Goal: Task Accomplishment & Management: Manage account settings

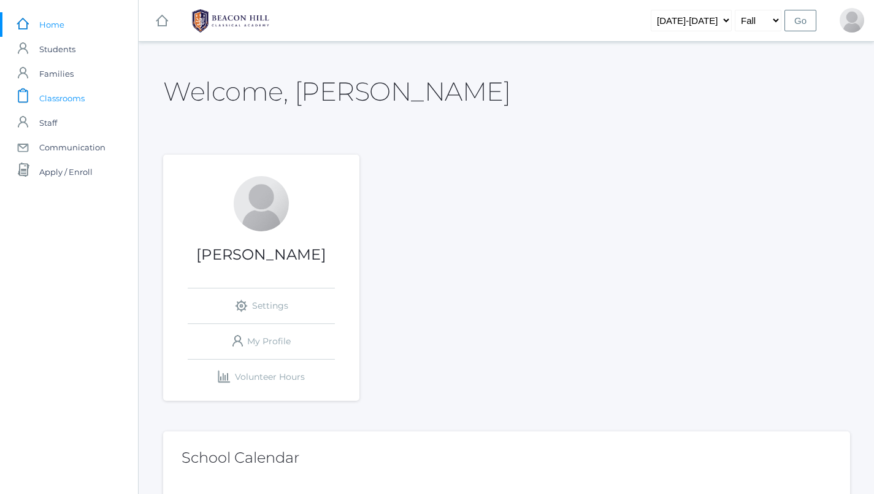
click at [78, 91] on span "Classrooms" at bounding box center [61, 98] width 45 height 25
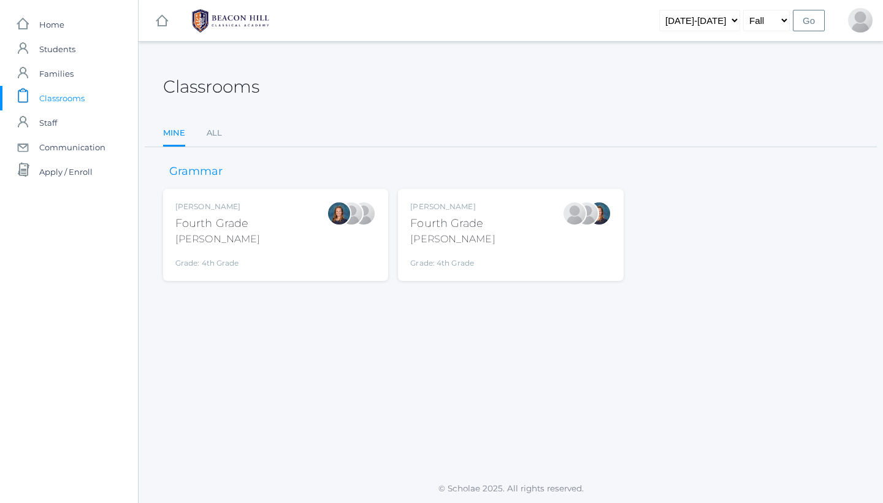
click at [332, 262] on div "Ellie Bradley Fourth Grade Bradley Grade: 4th Grade 04LA" at bounding box center [275, 235] width 225 height 92
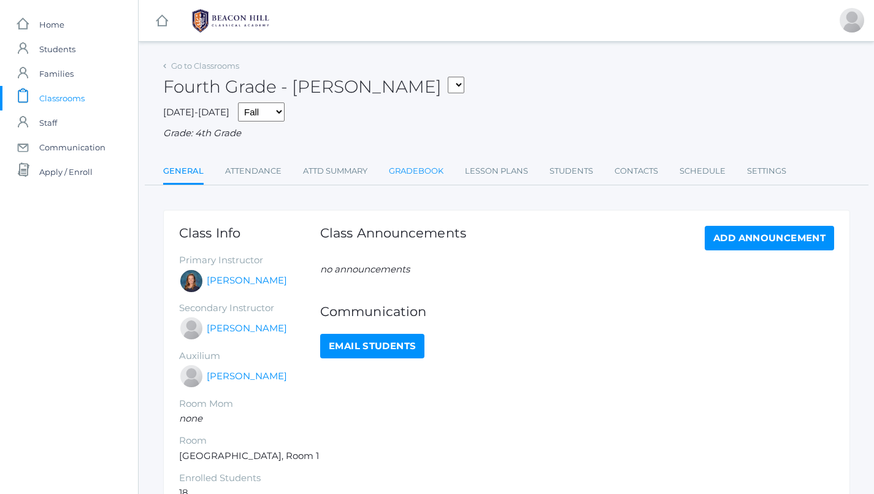
click at [411, 160] on link "Gradebook" at bounding box center [416, 171] width 55 height 25
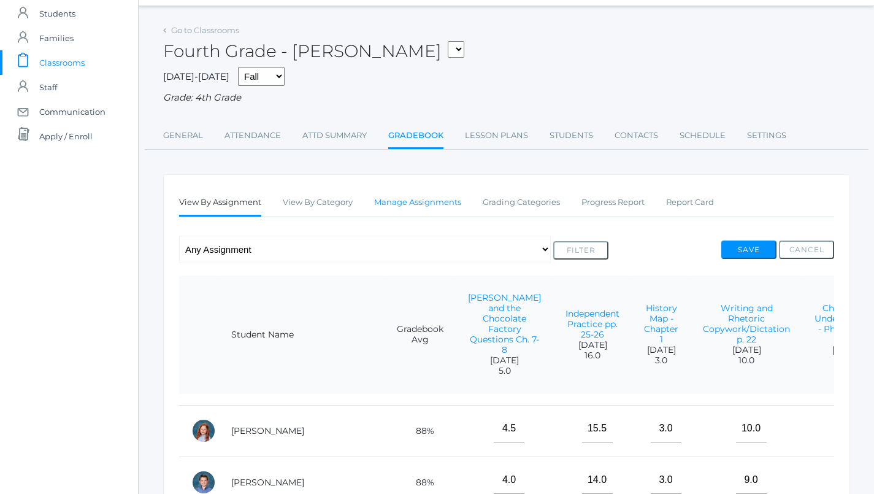
scroll to position [37, 0]
click at [418, 207] on link "Manage Assignments" at bounding box center [417, 201] width 87 height 25
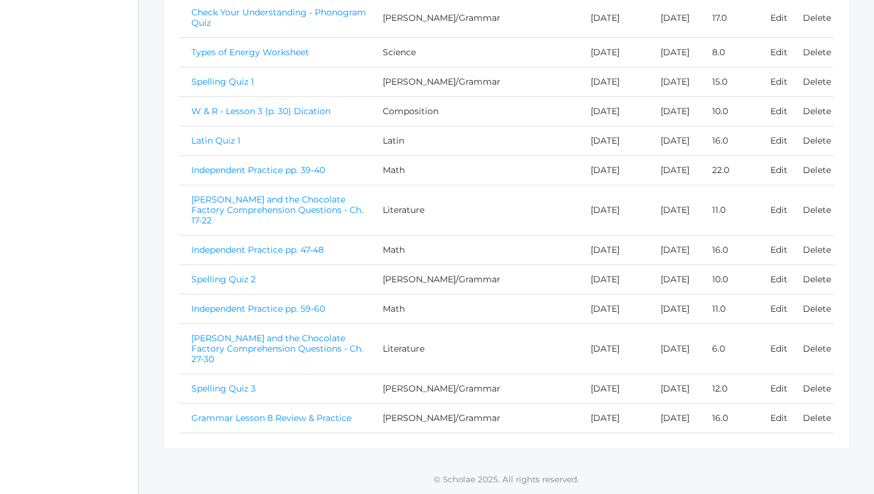
scroll to position [579, 0]
click at [235, 383] on link "Spelling Quiz 3" at bounding box center [223, 388] width 64 height 11
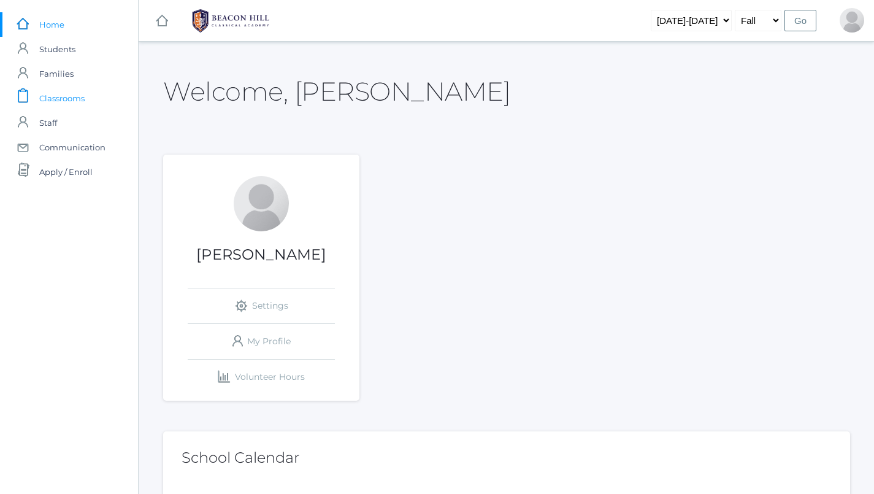
click at [97, 94] on link "icons/clipboard/plain Created with Sketch. Classrooms" at bounding box center [69, 98] width 138 height 25
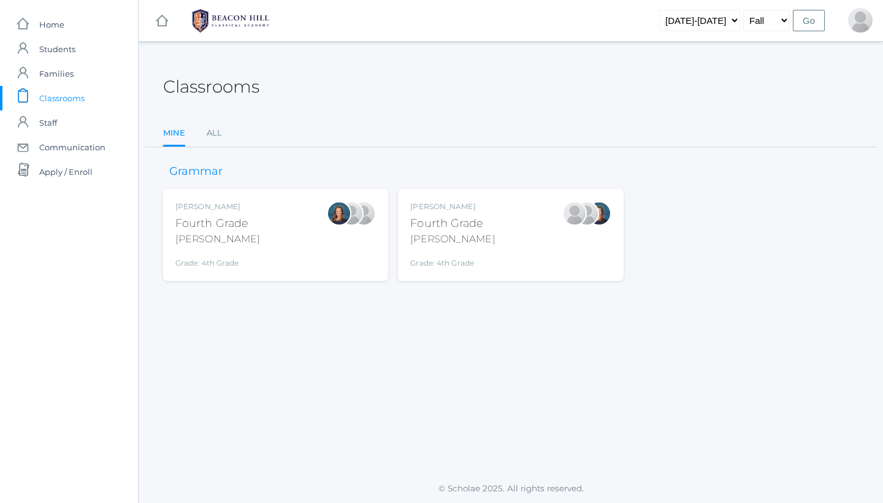
click at [479, 223] on div "Fourth Grade" at bounding box center [452, 223] width 85 height 17
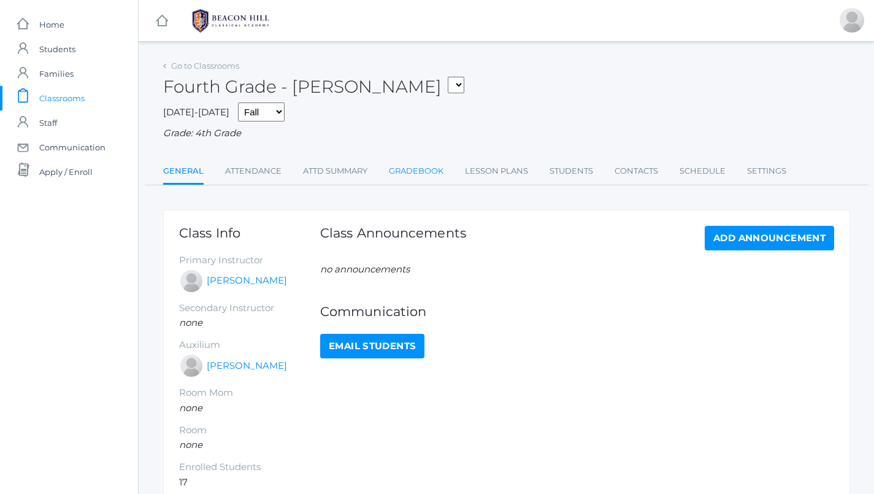
click at [433, 166] on link "Gradebook" at bounding box center [416, 171] width 55 height 25
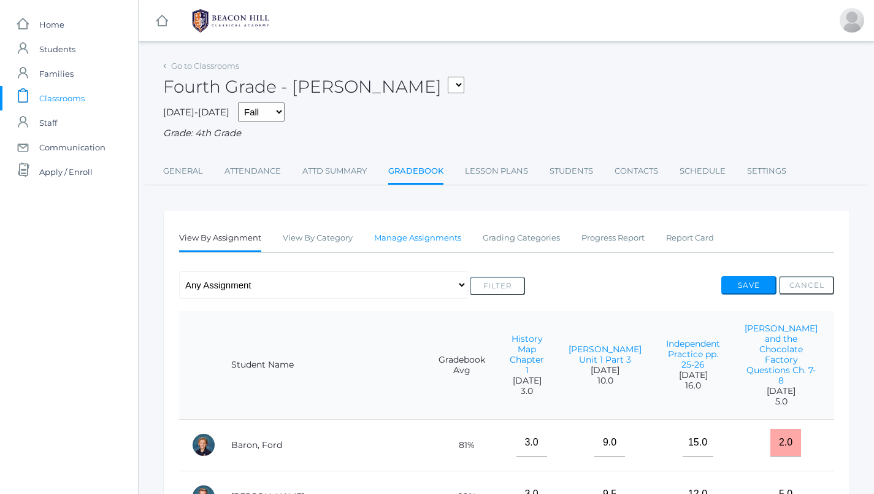
click at [421, 235] on link "Manage Assignments" at bounding box center [417, 238] width 87 height 25
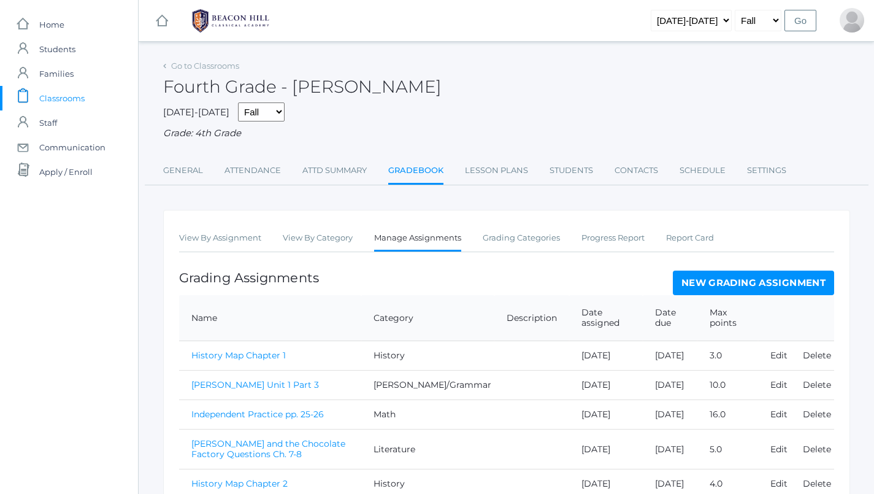
click at [712, 275] on link "New Grading Assignment" at bounding box center [753, 282] width 161 height 25
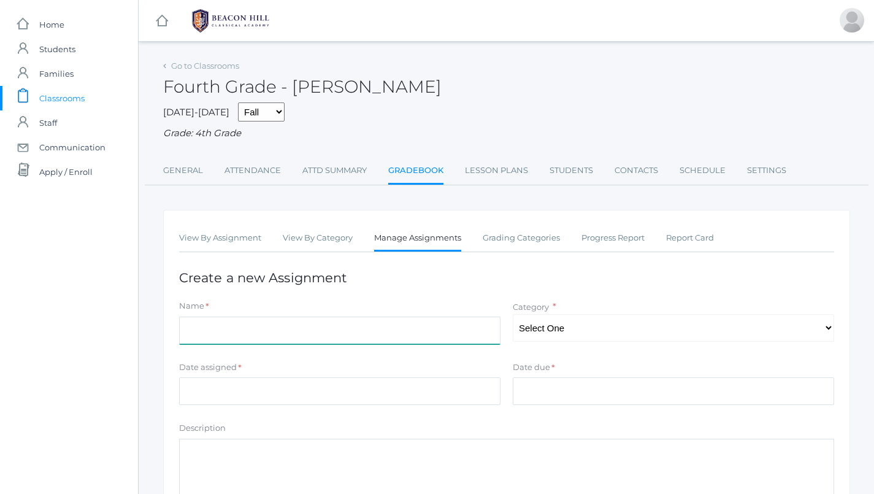
click at [288, 329] on input "Name" at bounding box center [339, 330] width 321 height 28
type input "Grammar Lesson 8 Review and Practice"
select select "1091"
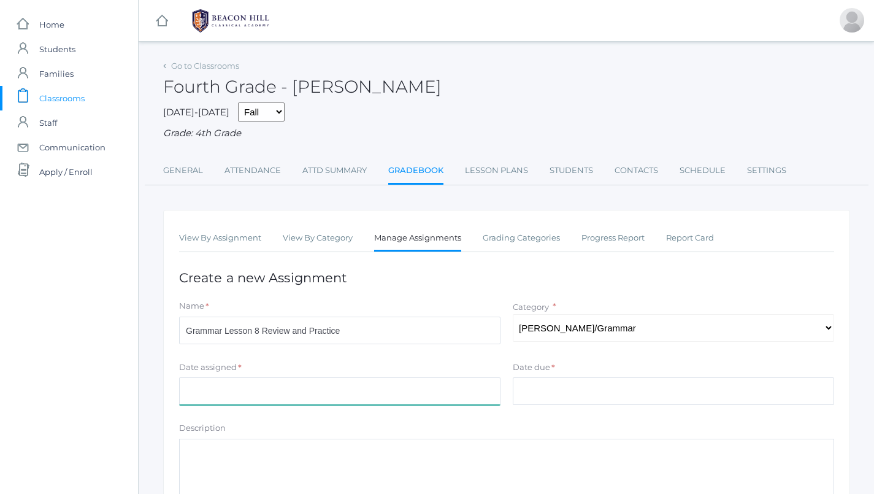
click at [262, 377] on input "Date assigned" at bounding box center [339, 391] width 321 height 28
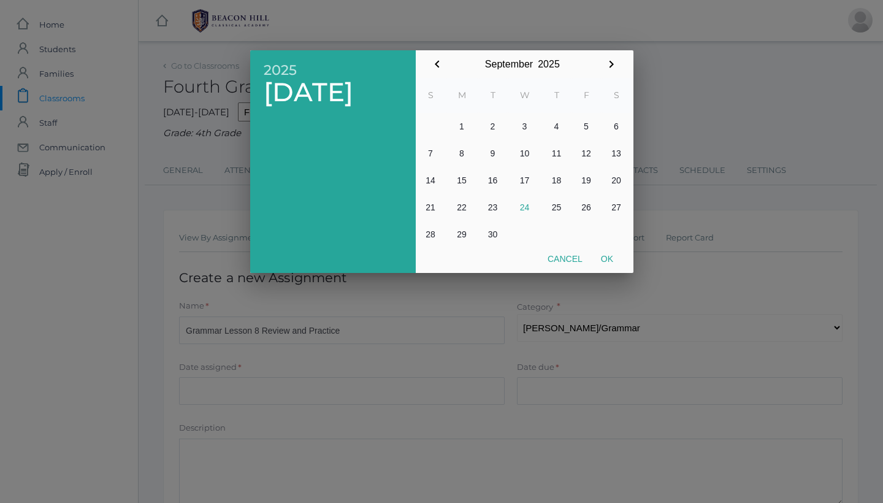
click at [495, 213] on button "23" at bounding box center [492, 207] width 29 height 27
click at [612, 263] on button "Ok" at bounding box center [607, 259] width 31 height 22
type input "2025-09-23"
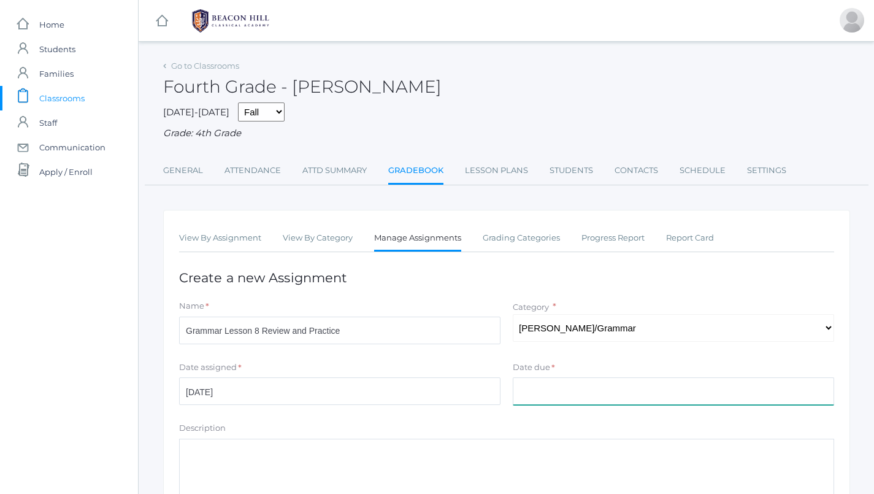
click at [585, 396] on input "Date due" at bounding box center [673, 391] width 321 height 28
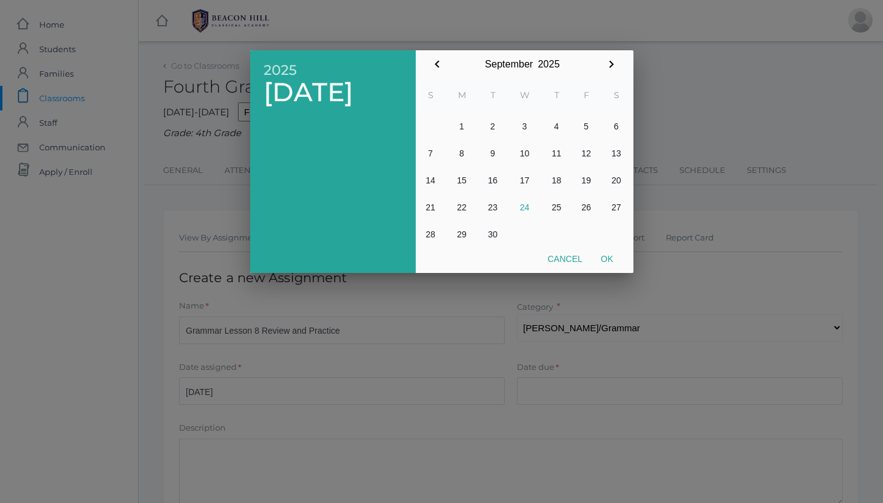
click at [492, 209] on button "23" at bounding box center [492, 207] width 29 height 27
click at [613, 256] on button "Ok" at bounding box center [607, 259] width 31 height 22
type input "[DATE]"
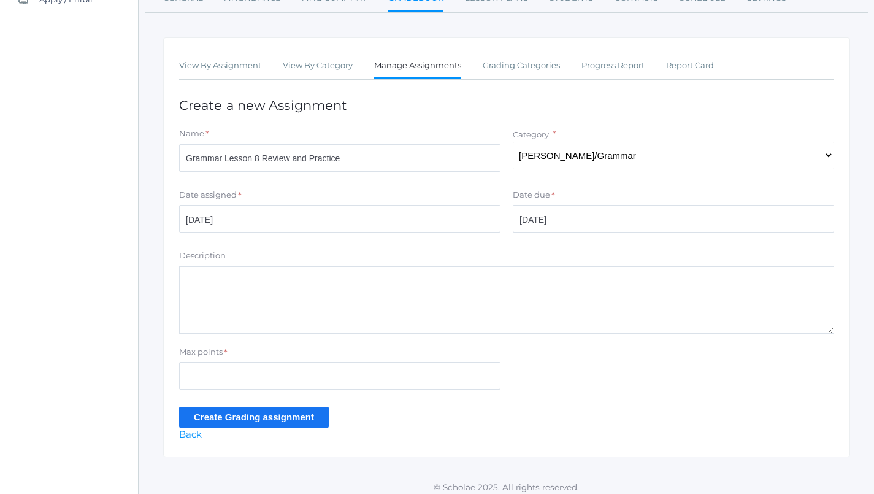
scroll to position [172, 0]
click at [325, 377] on input "Max points" at bounding box center [339, 376] width 321 height 28
type input "16"
click at [218, 418] on input "Create Grading assignment" at bounding box center [254, 417] width 150 height 20
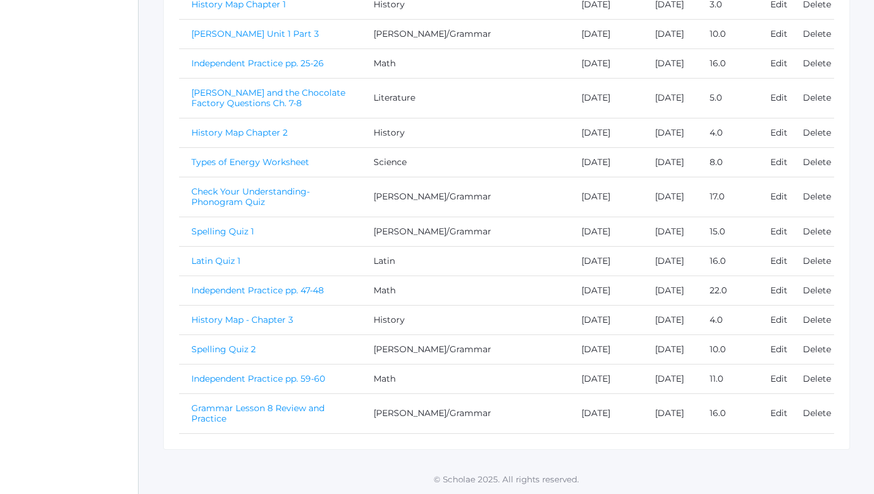
scroll to position [467, 0]
click at [215, 373] on link "Independent Practice pp. 59-60" at bounding box center [258, 378] width 134 height 11
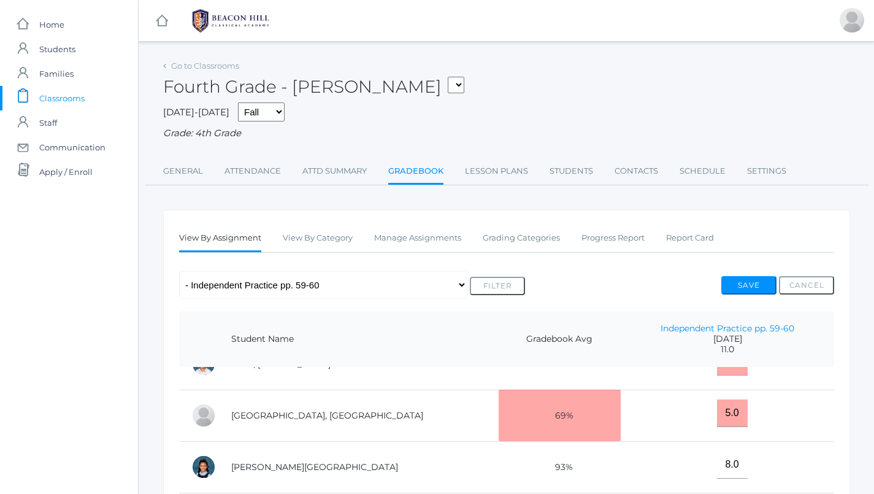
scroll to position [193, 0]
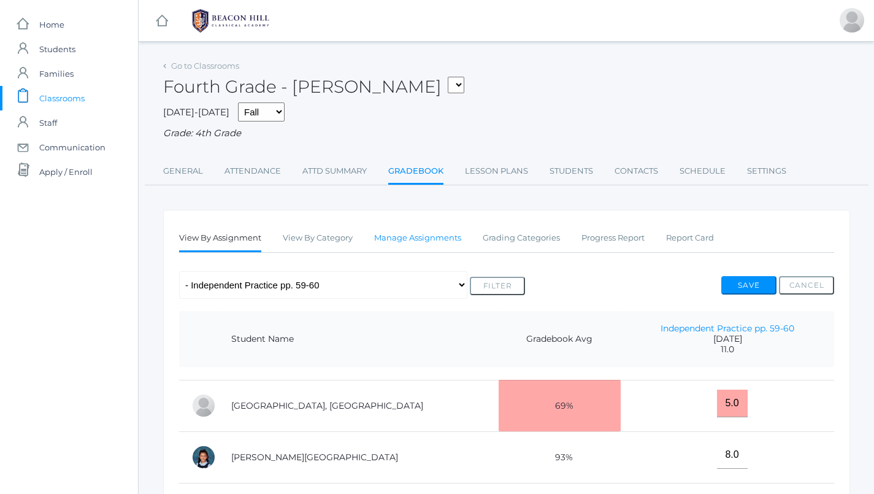
click at [416, 229] on link "Manage Assignments" at bounding box center [417, 238] width 87 height 25
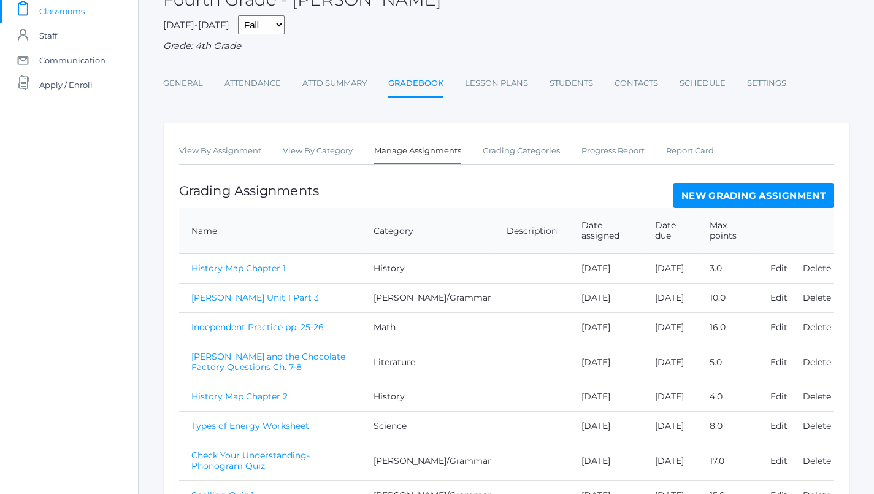
scroll to position [72, 0]
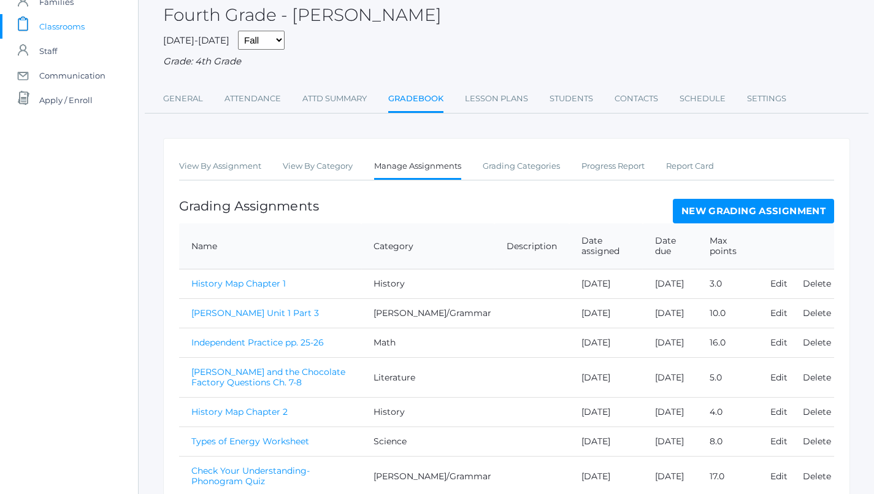
click at [765, 200] on link "New Grading Assignment" at bounding box center [753, 211] width 161 height 25
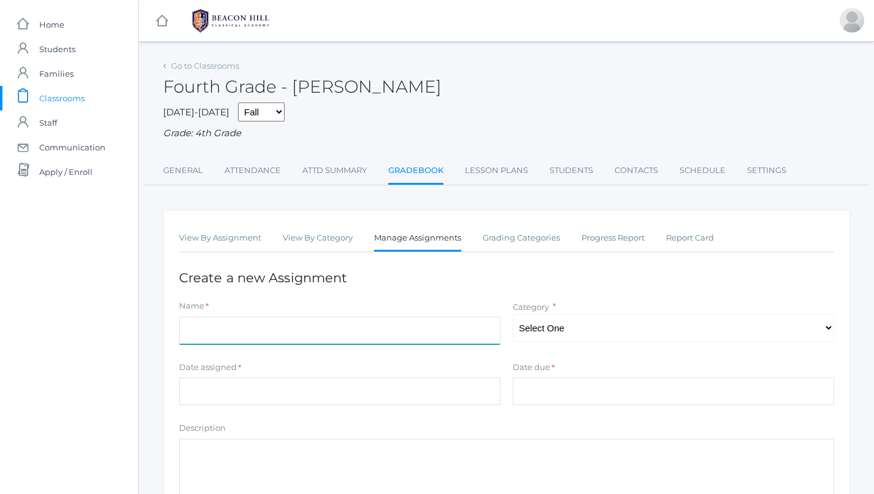
click at [335, 323] on input "Name" at bounding box center [339, 330] width 321 height 28
type input "Spelling Quiz 3"
click at [566, 338] on div "Name * Spelling Quiz 3 Category * Select One History Math Science LOE/Grammar L…" at bounding box center [506, 324] width 667 height 49
select select "1091"
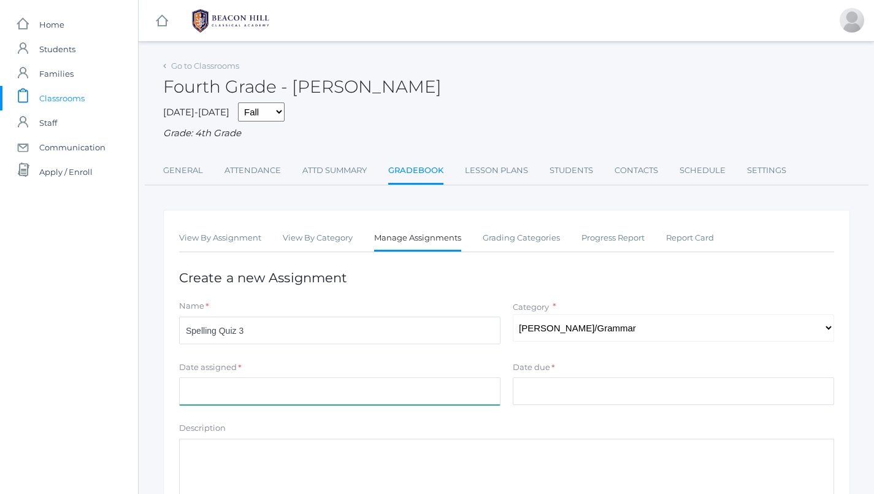
click at [370, 378] on input "Date assigned" at bounding box center [339, 391] width 321 height 28
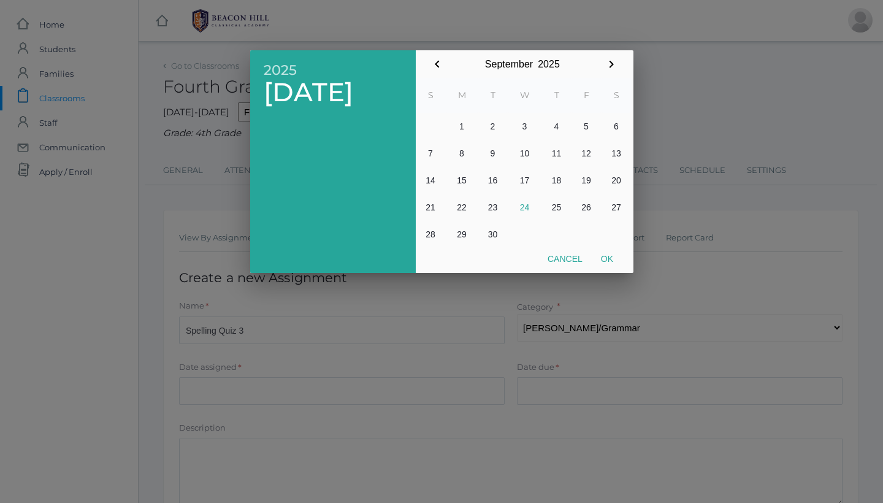
click at [488, 207] on button "23" at bounding box center [492, 207] width 29 height 27
click at [605, 256] on button "Ok" at bounding box center [607, 259] width 31 height 22
type input "[DATE]"
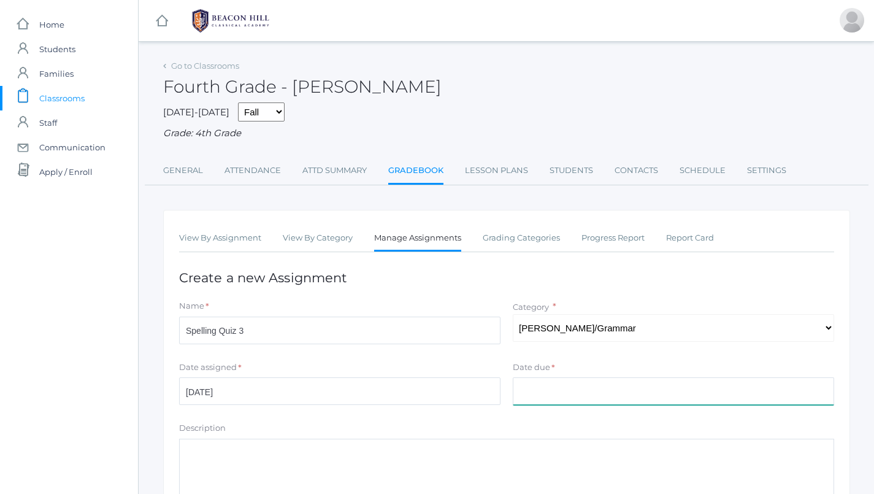
click at [585, 389] on input "Date due" at bounding box center [673, 391] width 321 height 28
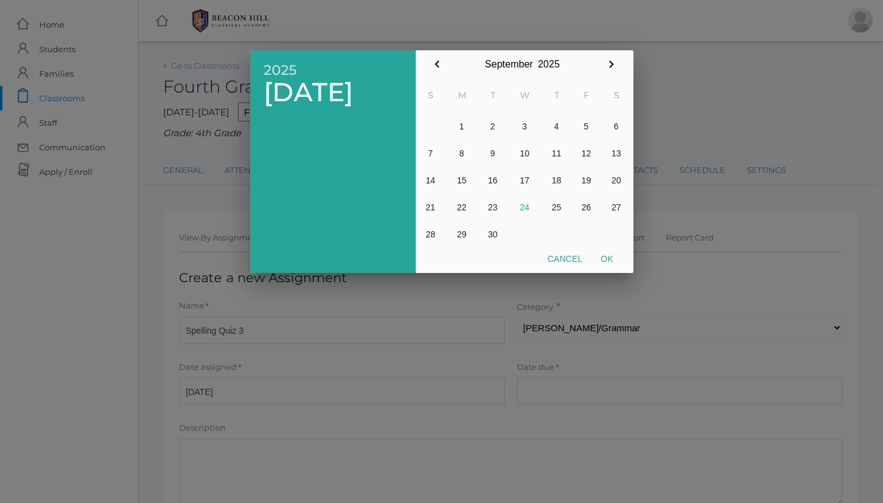
click at [497, 201] on button "23" at bounding box center [492, 207] width 29 height 27
click at [610, 255] on button "Ok" at bounding box center [607, 259] width 31 height 22
type input "2025-09-23"
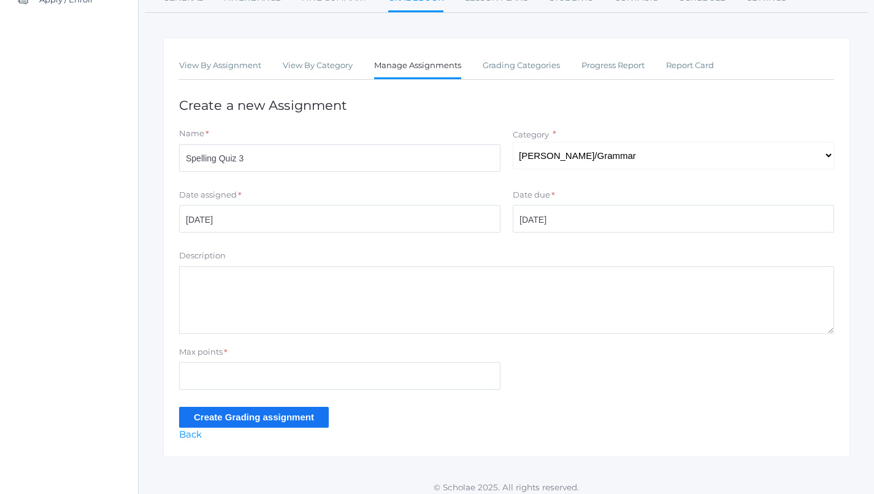
scroll to position [172, 0]
click at [334, 362] on input "Max points" at bounding box center [339, 376] width 321 height 28
type input "12"
click at [273, 414] on input "Create Grading assignment" at bounding box center [254, 417] width 150 height 20
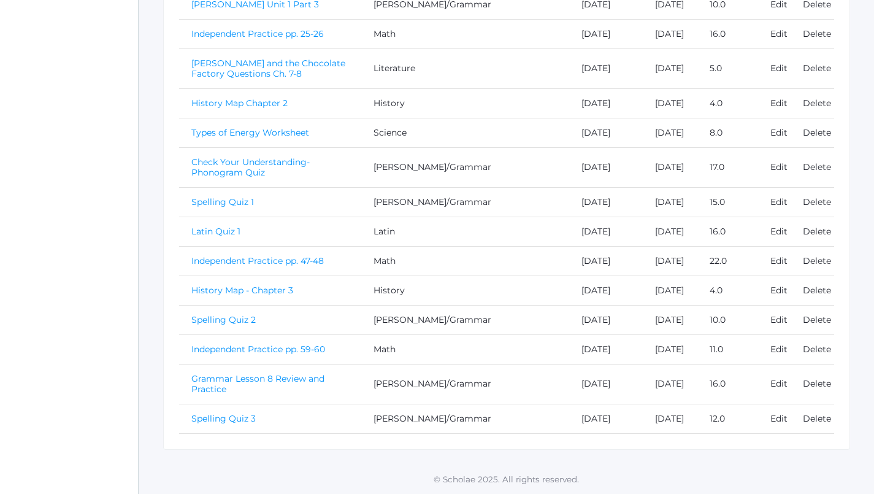
scroll to position [506, 0]
click at [238, 416] on link "Spelling Quiz 3" at bounding box center [223, 418] width 64 height 11
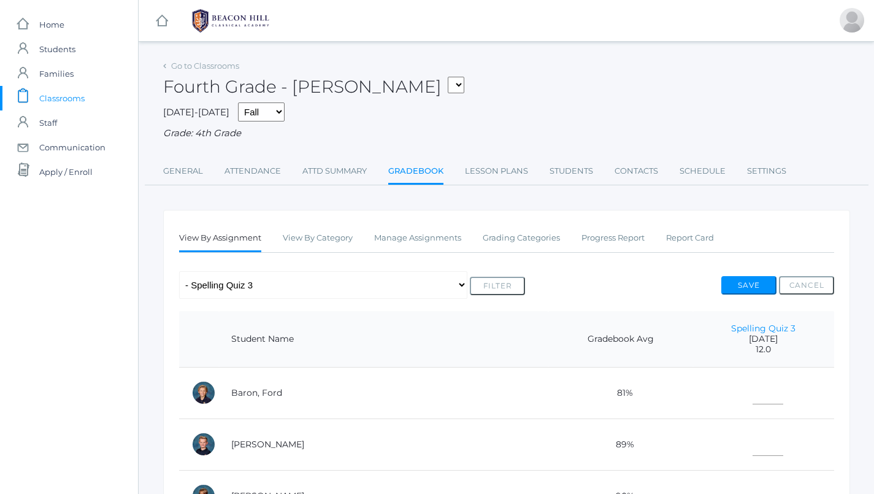
scroll to position [506, 0]
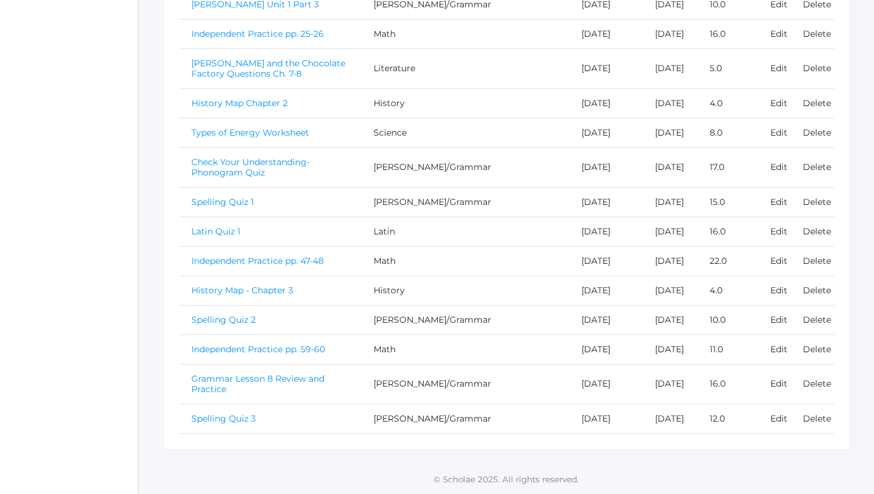
click at [293, 373] on link "Grammar Lesson 8 Review and Practice" at bounding box center [257, 383] width 133 height 21
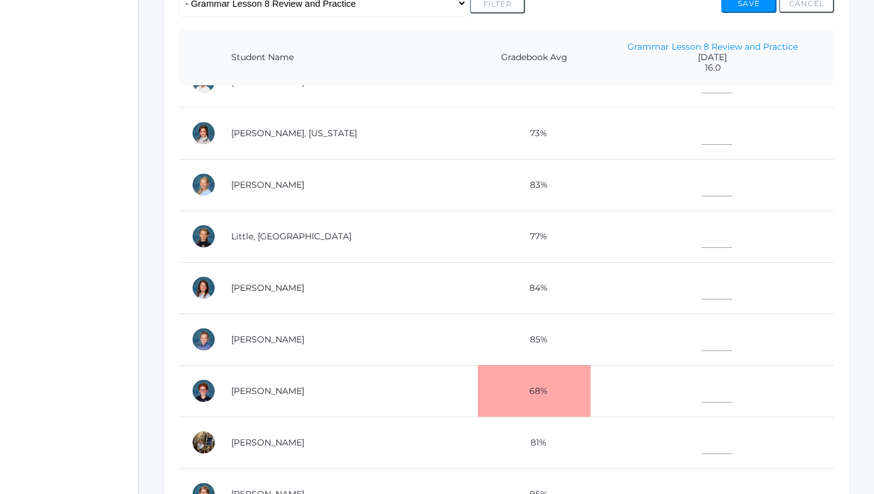
scroll to position [302, 0]
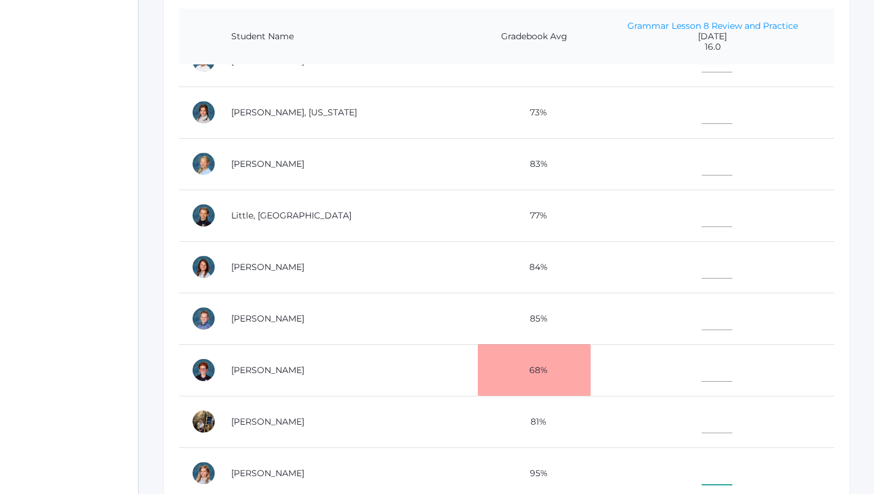
click at [701, 461] on input"] "text" at bounding box center [716, 471] width 31 height 28
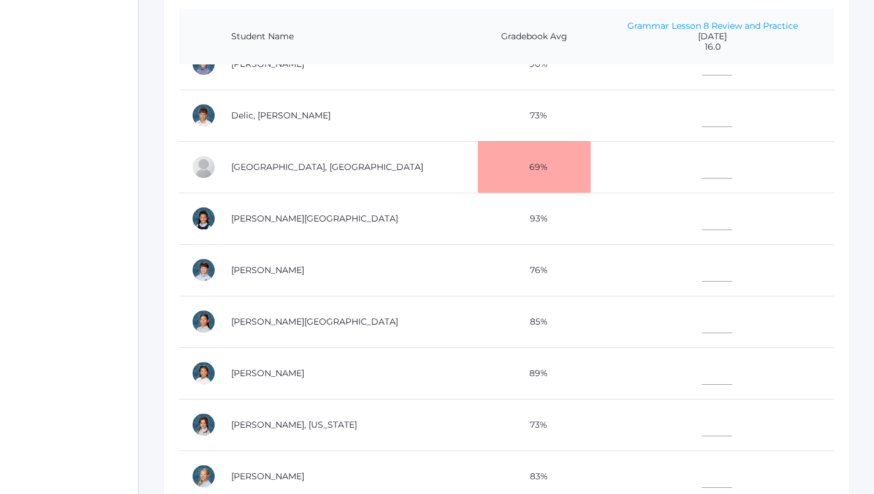
scroll to position [148, 0]
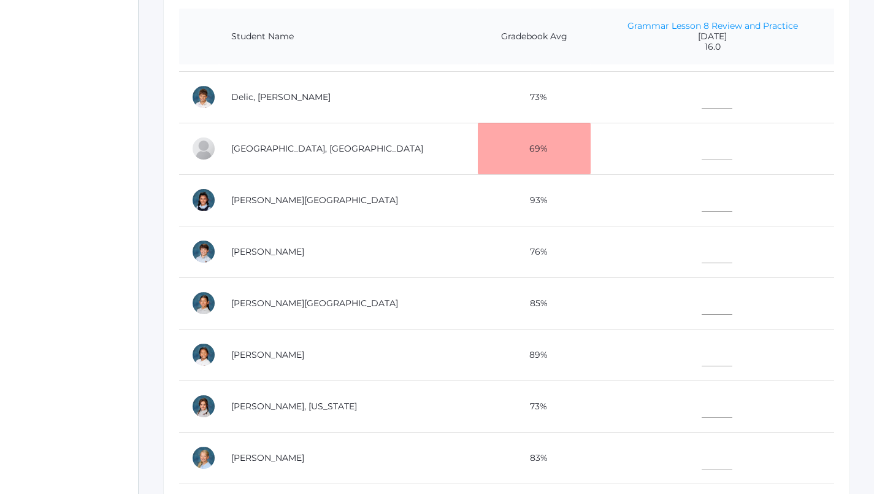
type input"] "16"
click at [701, 147] on input"] "text" at bounding box center [716, 146] width 31 height 28
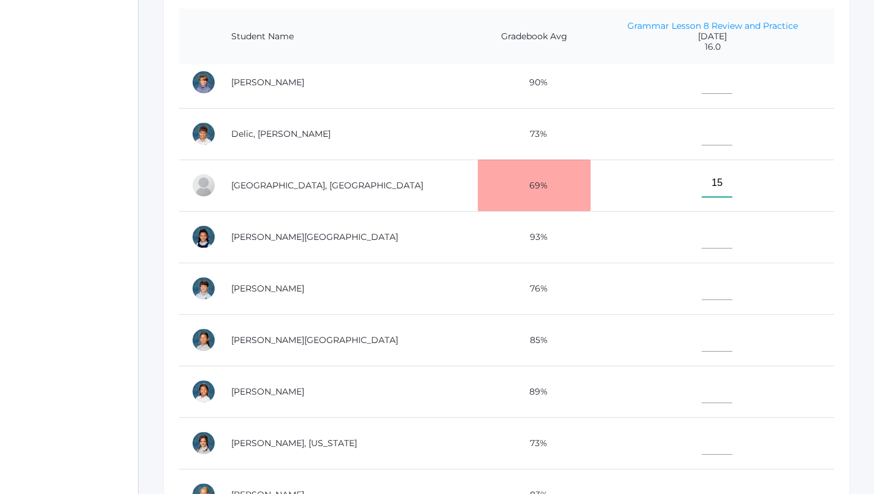
scroll to position [72, 0]
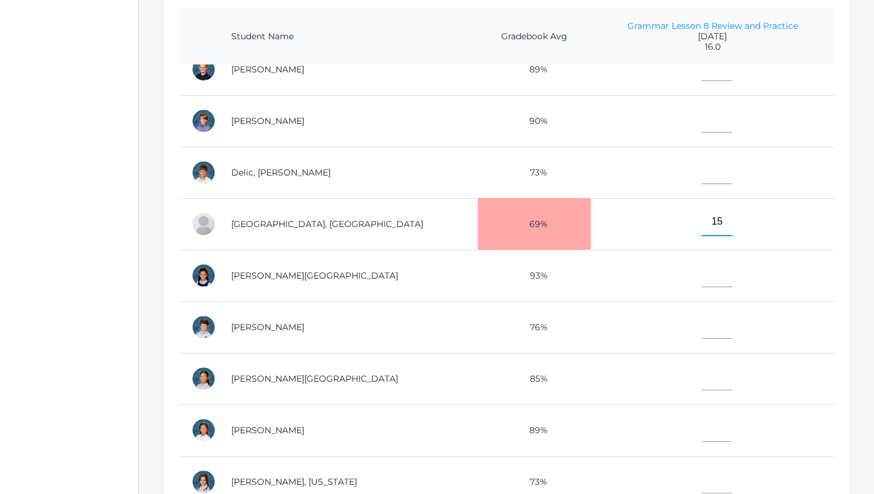
type input"] "15"
click at [688, 188] on td at bounding box center [711, 172] width 243 height 51
click at [701, 176] on input"] "text" at bounding box center [716, 170] width 31 height 28
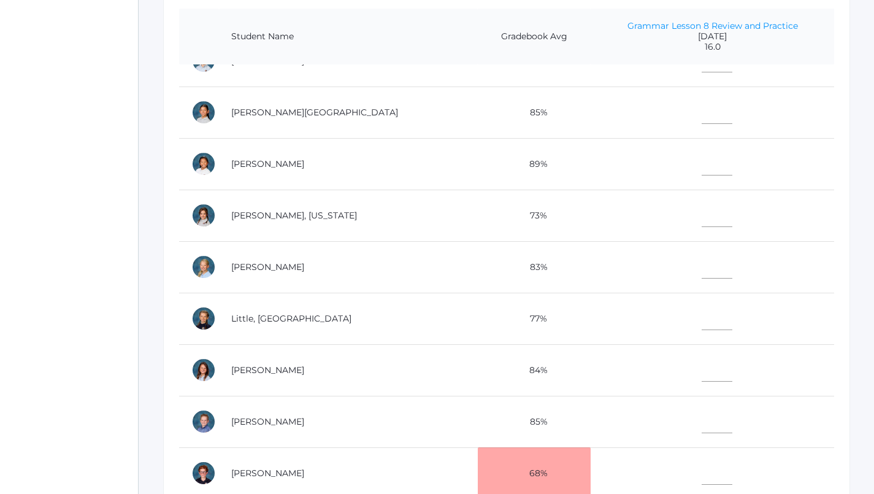
scroll to position [360, 0]
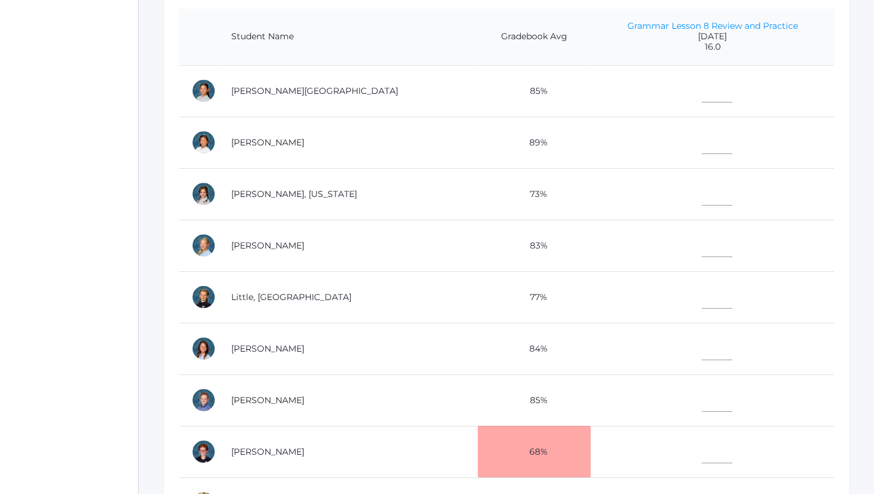
type input"] "13"
click at [701, 343] on input"] "text" at bounding box center [716, 346] width 31 height 28
type input"] "16"
click at [701, 246] on input"] "text" at bounding box center [716, 243] width 31 height 28
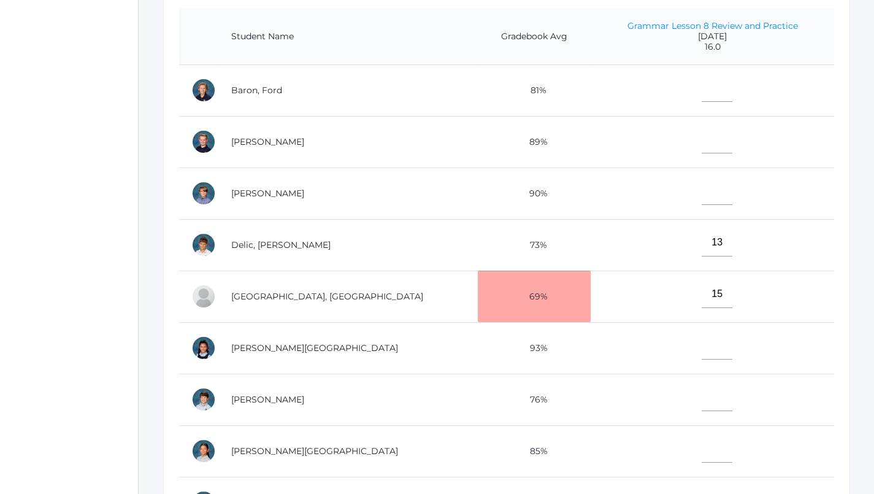
scroll to position [0, 0]
type input"] "16"
click at [701, 83] on input"] "text" at bounding box center [716, 88] width 31 height 28
type input"] "16"
click at [701, 145] on input"] "text" at bounding box center [716, 140] width 31 height 28
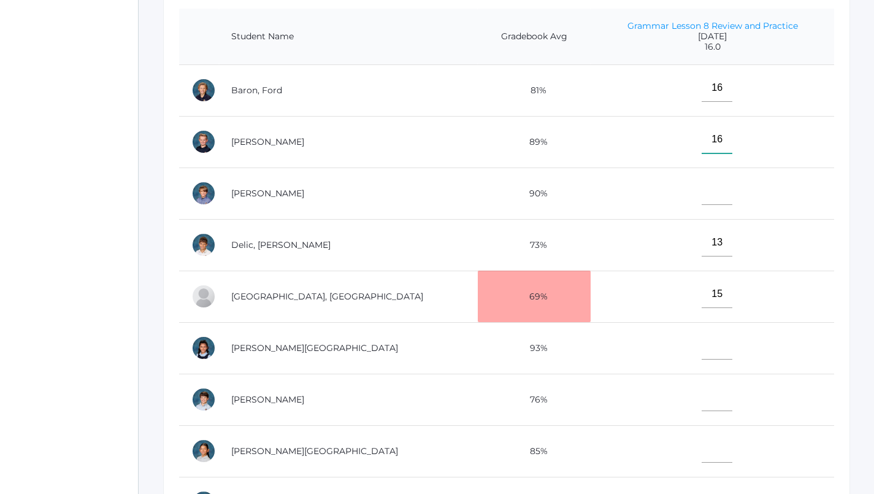
type input"] "16"
click at [701, 387] on input"] "text" at bounding box center [716, 397] width 31 height 28
type input"] "16"
click at [701, 339] on input"] "text" at bounding box center [716, 346] width 31 height 28
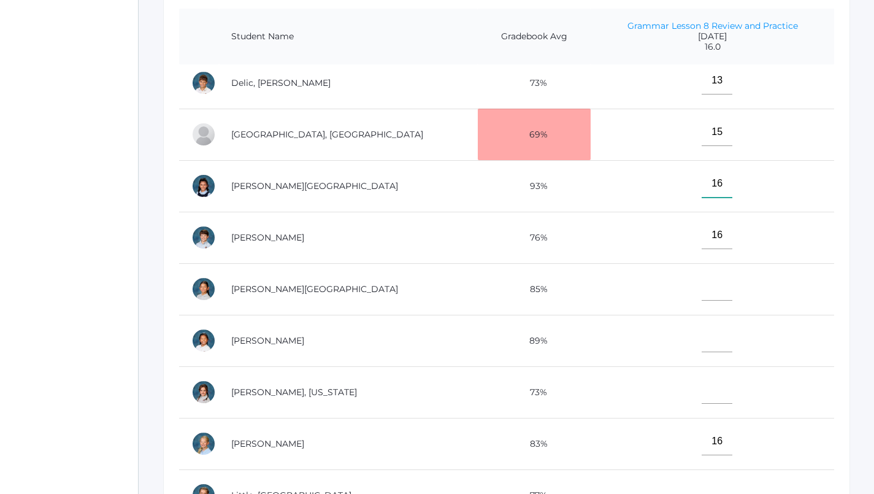
scroll to position [230, 0]
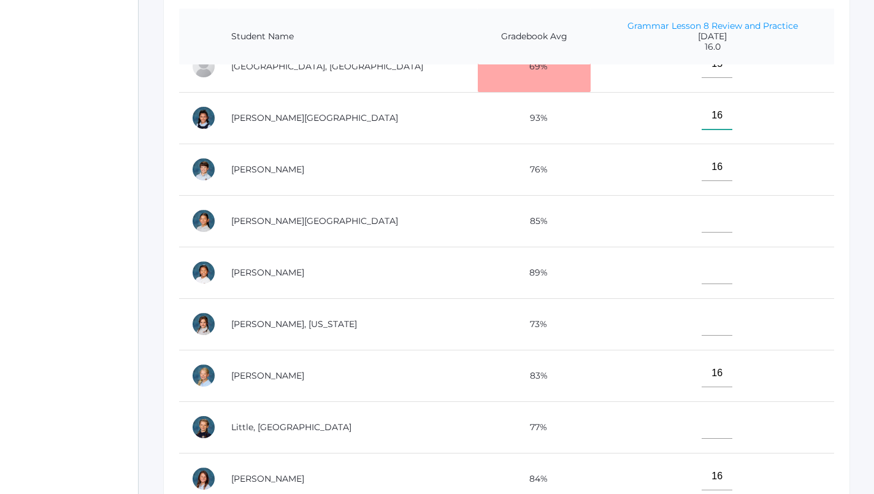
type input"] "16"
click at [701, 316] on input"] "text" at bounding box center [716, 322] width 31 height 28
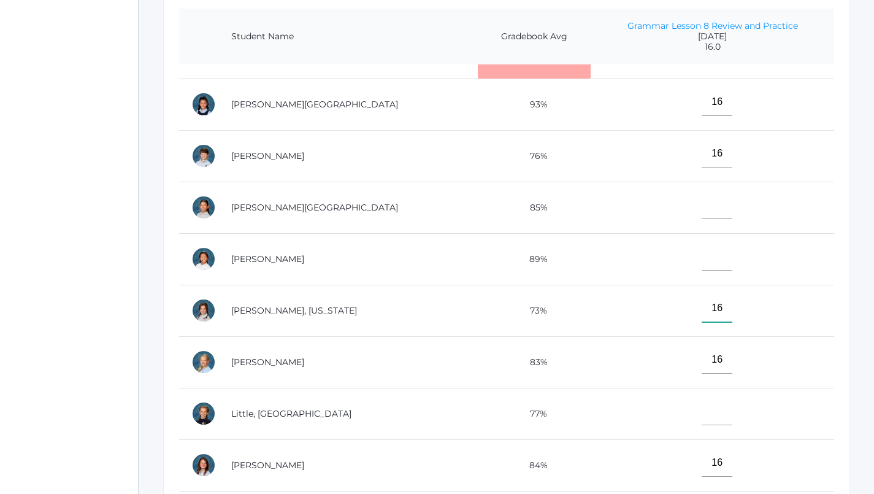
type input"] "16"
click at [701, 252] on input"] "text" at bounding box center [716, 257] width 31 height 28
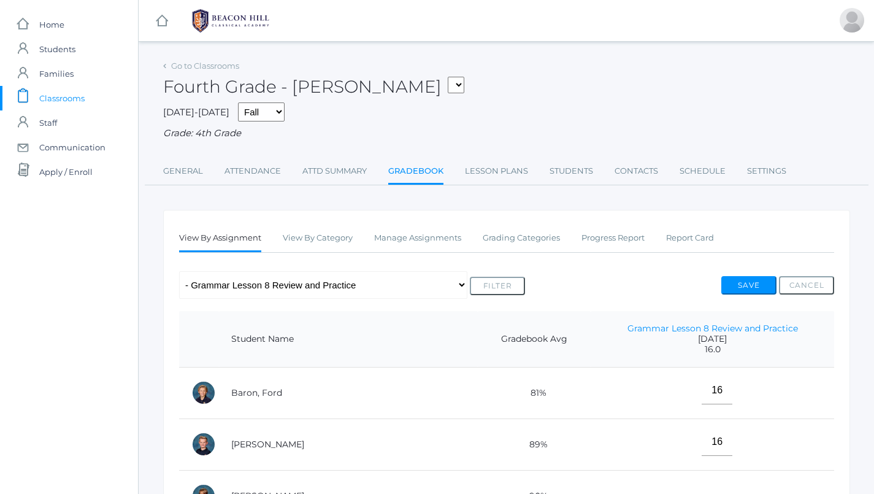
scroll to position [0, 0]
type input"] "16"
click at [749, 276] on button "Save" at bounding box center [748, 285] width 55 height 18
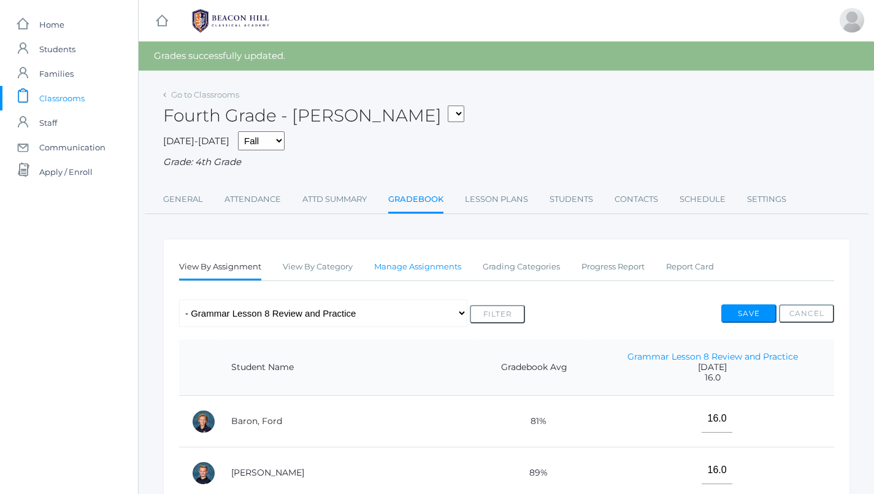
click at [418, 261] on link "Manage Assignments" at bounding box center [417, 266] width 87 height 25
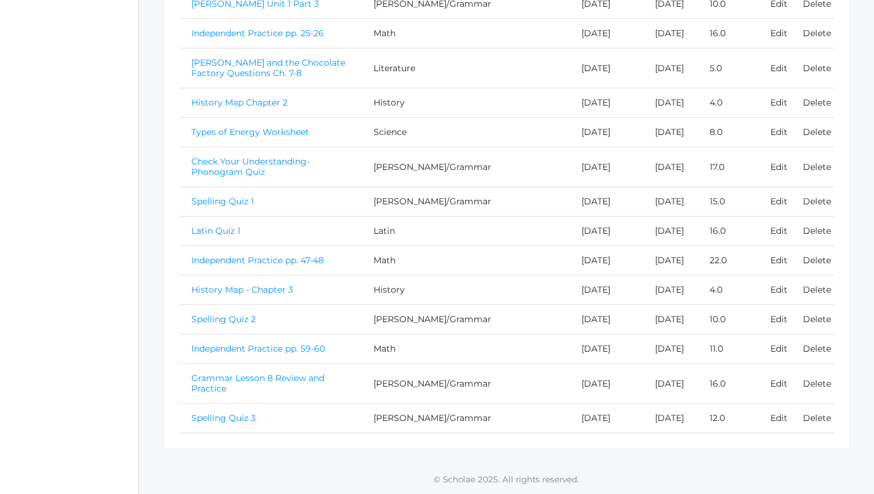
scroll to position [478, 0]
click at [243, 412] on link "Spelling Quiz 3" at bounding box center [223, 417] width 64 height 11
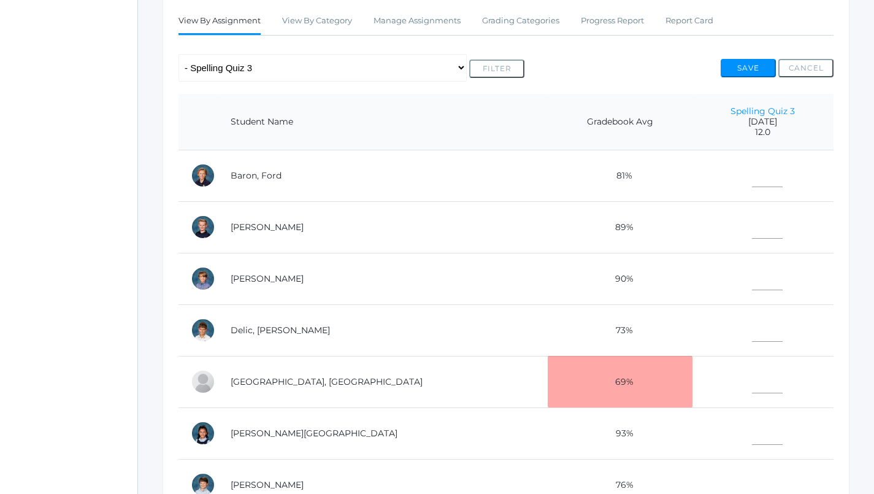
scroll to position [123, 0]
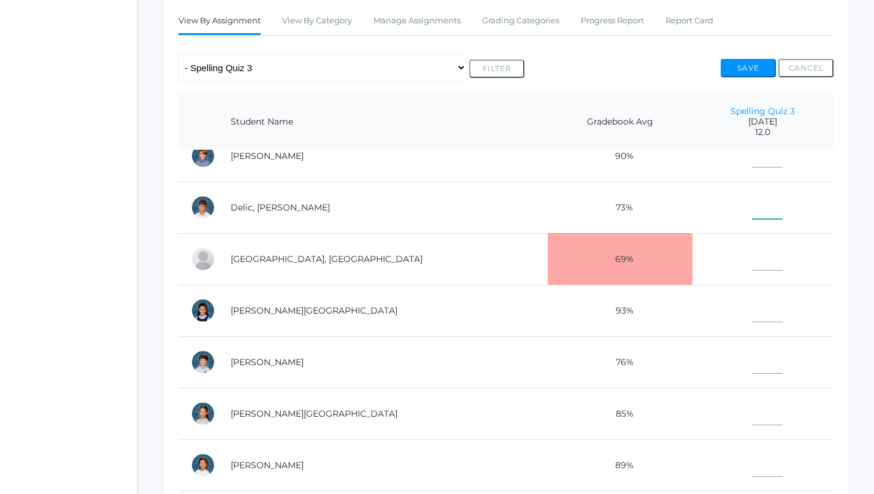
click at [752, 191] on input"] "text" at bounding box center [767, 205] width 31 height 28
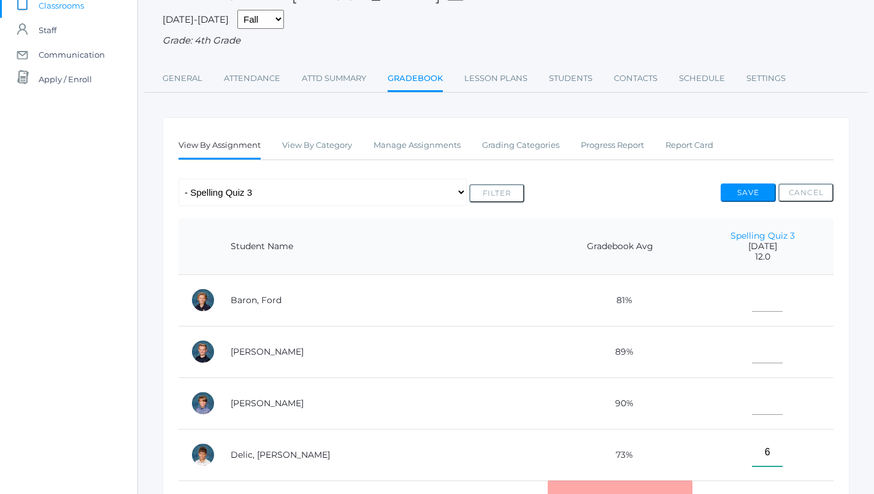
scroll to position [0, 0]
type input"] "6"
click at [752, 348] on input"] "text" at bounding box center [767, 349] width 31 height 28
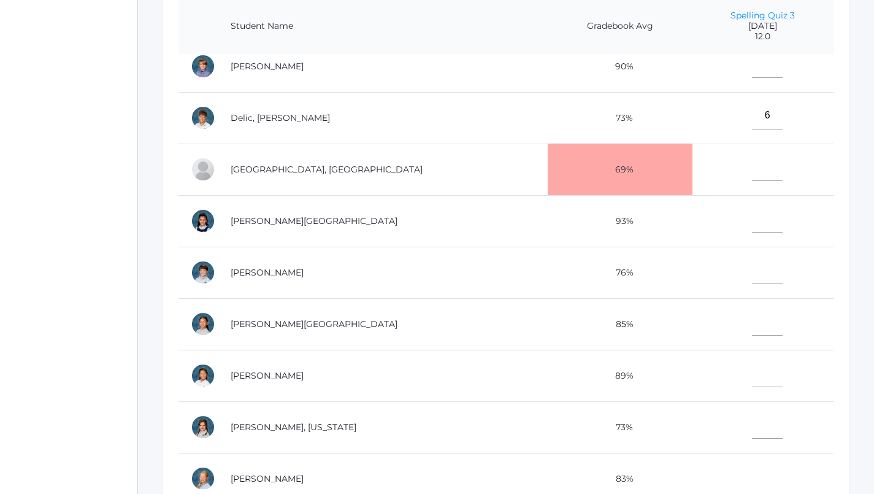
scroll to position [123, 0]
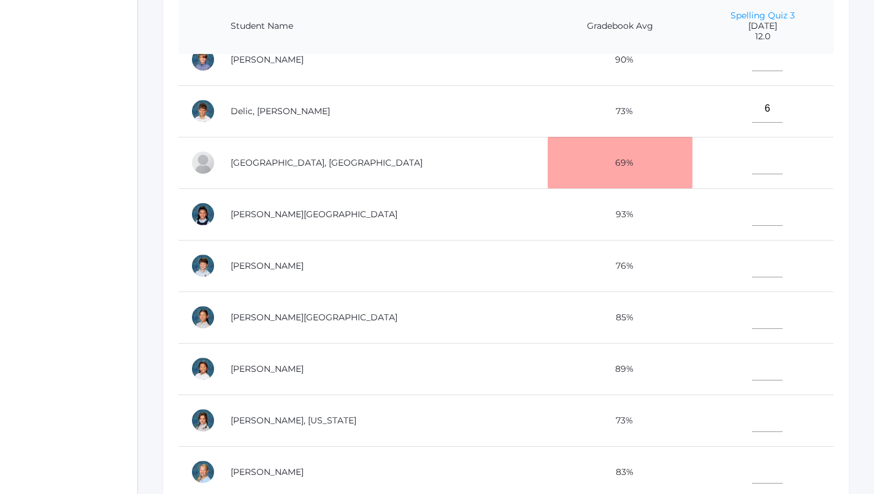
type input"] "11.5"
click at [734, 324] on td at bounding box center [763, 316] width 142 height 51
click at [752, 319] on input"] "text" at bounding box center [767, 315] width 31 height 28
type input"] "12"
click at [752, 374] on input"] "text" at bounding box center [767, 367] width 31 height 28
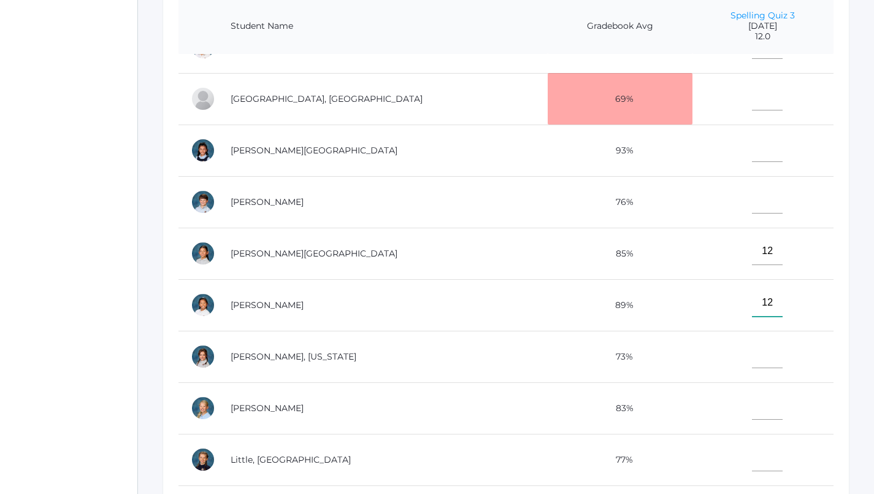
scroll to position [202, 0]
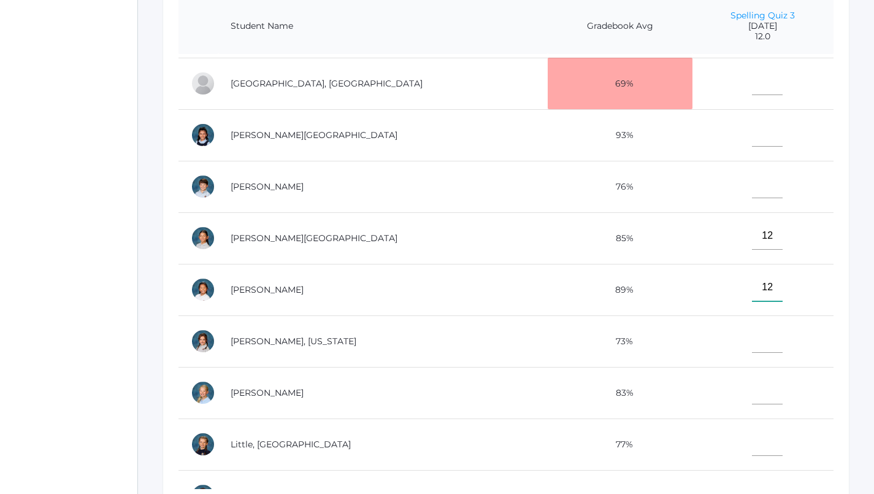
type input"] "12"
click at [752, 337] on input"] "text" at bounding box center [767, 339] width 31 height 28
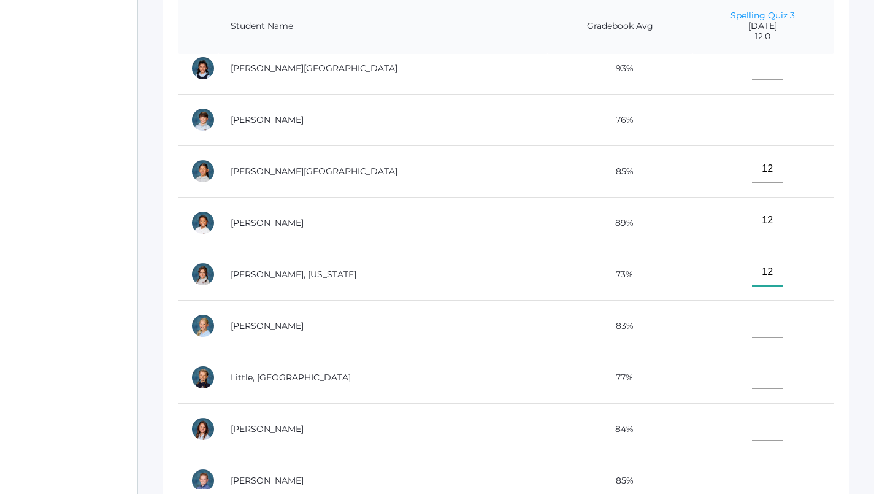
scroll to position [270, 0]
type input"] "12"
click at [752, 368] on input"] "text" at bounding box center [767, 374] width 31 height 28
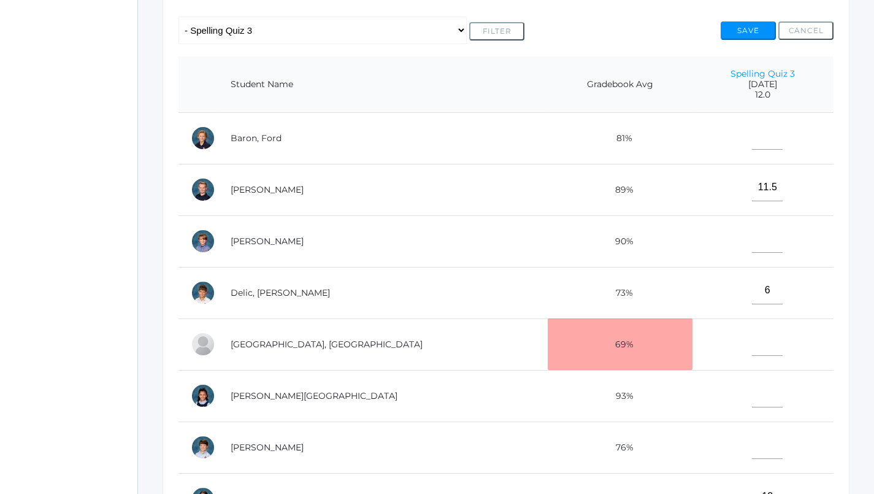
scroll to position [91, 0]
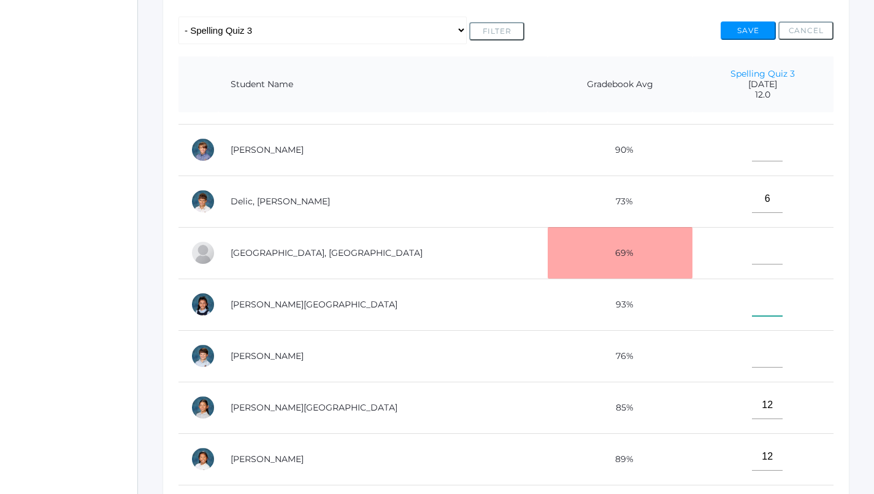
click at [752, 291] on input"] "text" at bounding box center [767, 302] width 31 height 28
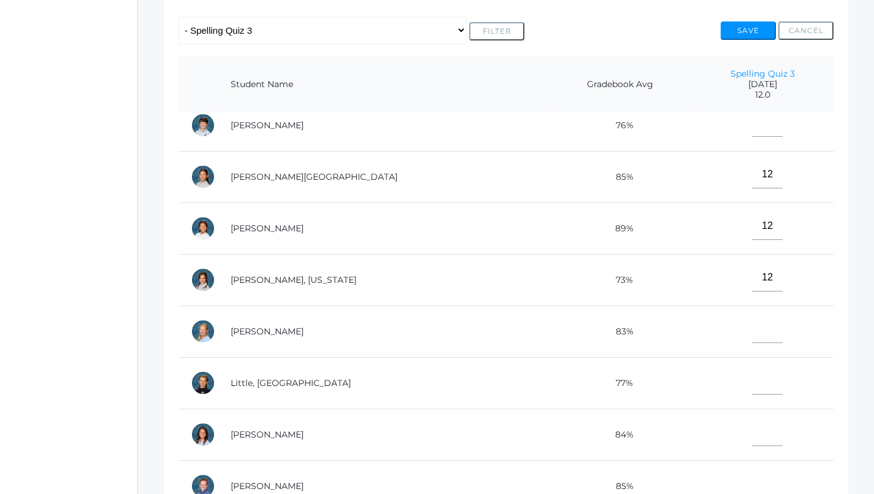
scroll to position [322, 0]
type input"] "11"
click at [752, 424] on input"] "text" at bounding box center [767, 431] width 31 height 28
type input"] "11.5"
click at [752, 384] on input"] "text" at bounding box center [767, 380] width 31 height 28
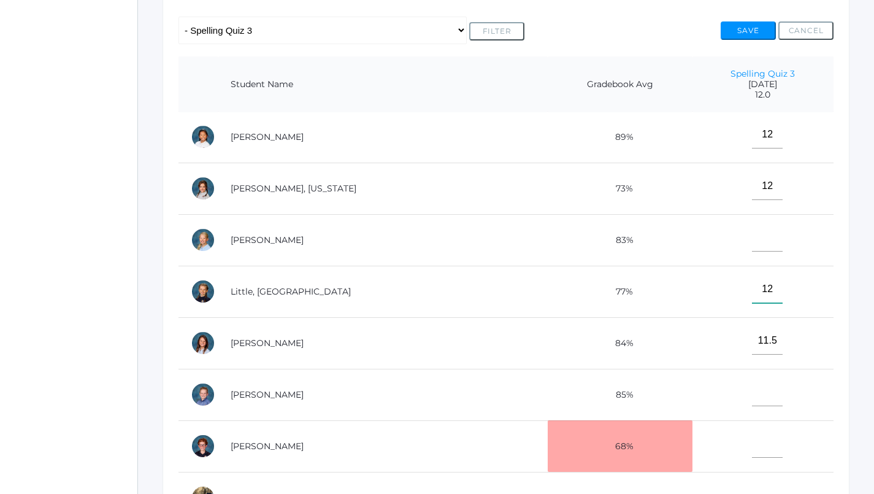
scroll to position [436, 0]
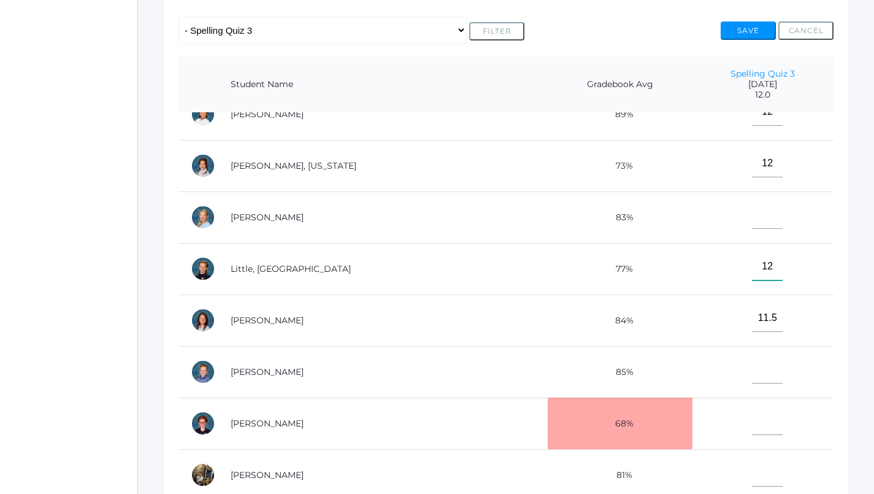
type input"] "12"
click at [752, 414] on input"] "text" at bounding box center [767, 421] width 31 height 28
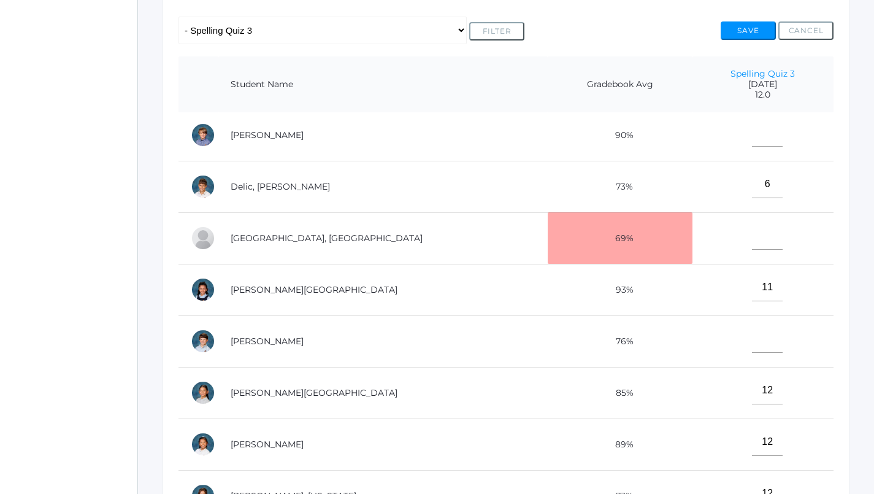
scroll to position [105, 0]
type input"] "8"
click at [720, 232] on td at bounding box center [763, 238] width 142 height 51
click at [752, 234] on input"] "text" at bounding box center [767, 237] width 31 height 28
type input"] "12"
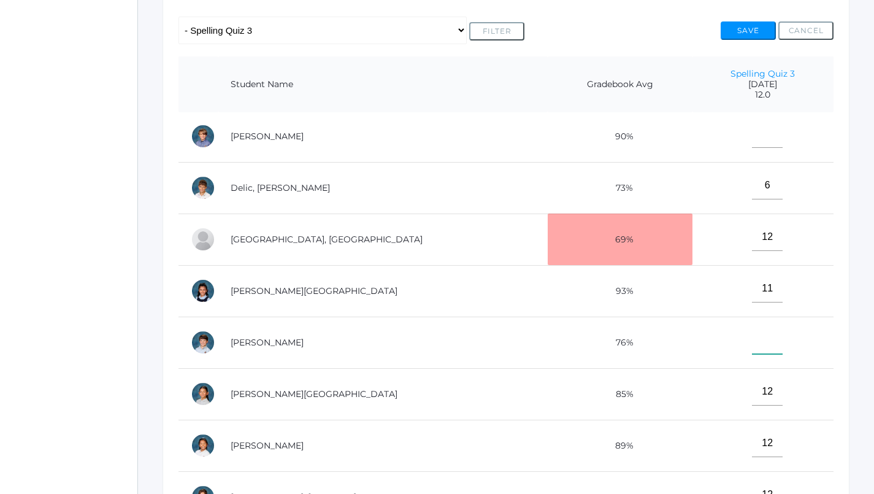
click at [752, 327] on input"] "text" at bounding box center [767, 340] width 31 height 28
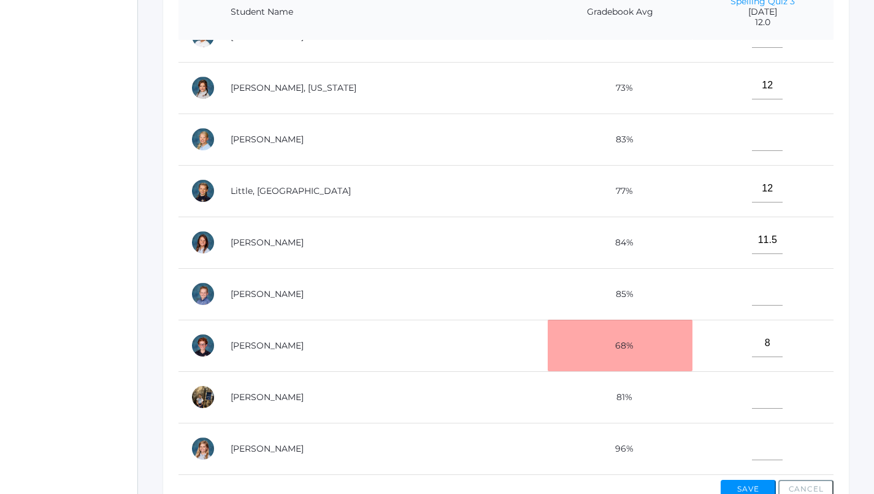
scroll to position [342, 1]
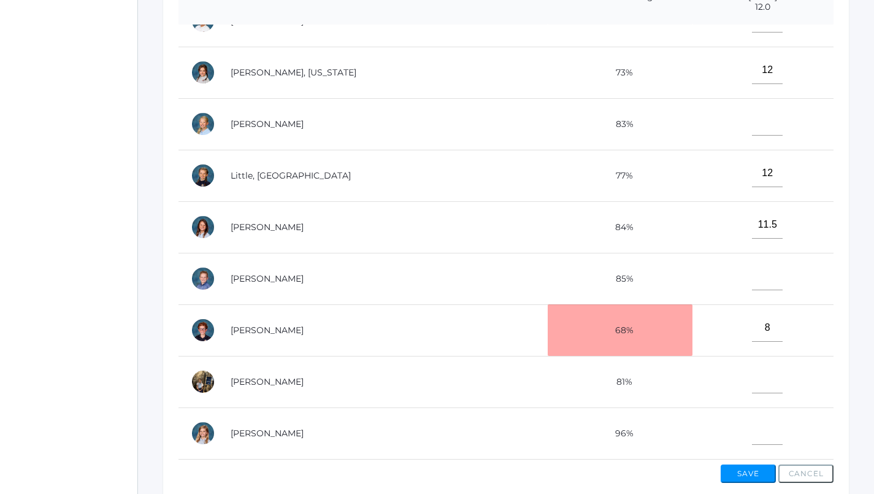
type input"] "11"
click at [752, 417] on input"] "text" at bounding box center [767, 431] width 31 height 28
type input"] "11"
click at [752, 115] on input"] "text" at bounding box center [767, 122] width 31 height 28
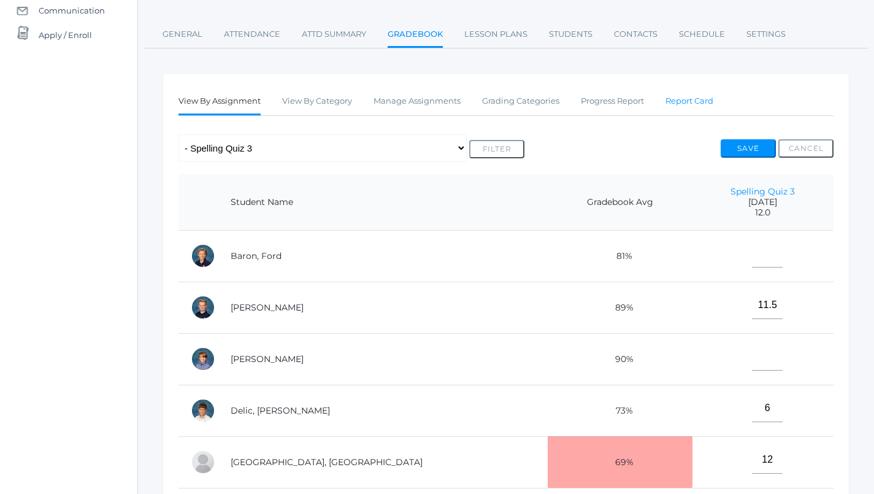
scroll to position [125, 1]
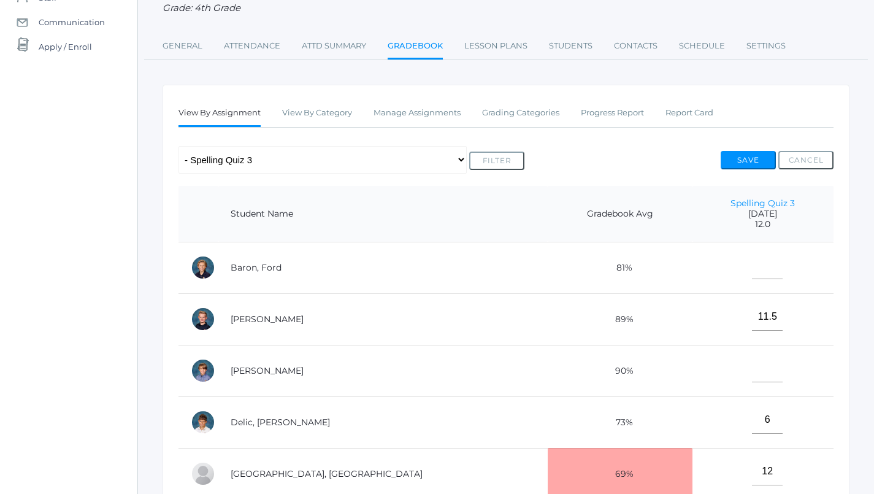
type input"] "12"
click at [752, 260] on input"] "text" at bounding box center [767, 265] width 31 height 28
type input"] "12"
click at [745, 151] on button "Save" at bounding box center [747, 160] width 55 height 18
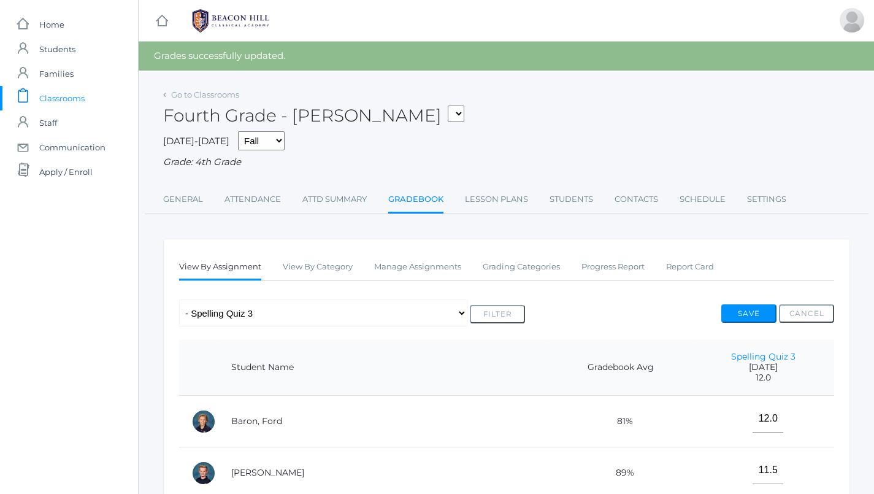
click at [744, 309] on button "Save" at bounding box center [748, 313] width 55 height 18
